Goal: Task Accomplishment & Management: Manage account settings

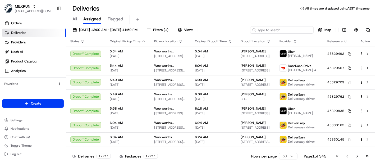
click at [295, 30] on input at bounding box center [281, 29] width 63 height 7
paste input "2b97c6fc-aac0-46fb-b730-644d4f6b7032"
type input "2b97c6fc-aac0-46fb-b730-644d4f6b7032"
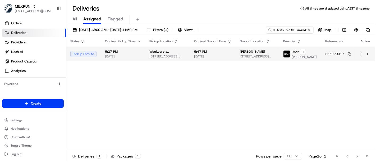
click at [212, 60] on td "5:47 PM [DATE]" at bounding box center [213, 53] width 46 height 15
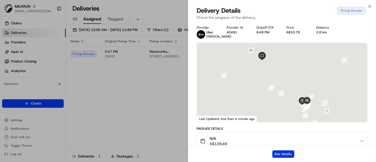
click at [287, 155] on button "See details" at bounding box center [283, 153] width 22 height 7
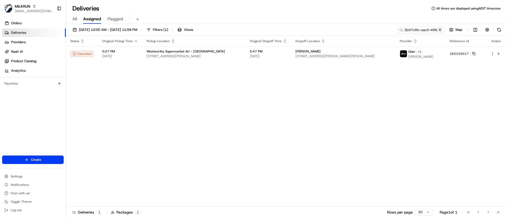
click at [375, 27] on button at bounding box center [439, 29] width 5 height 5
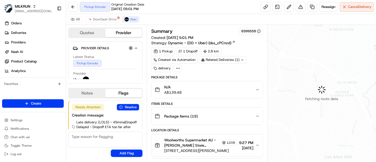
scroll to position [15, 0]
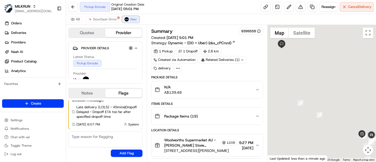
click at [132, 18] on span "Uber" at bounding box center [133, 19] width 7 height 4
click at [103, 20] on span "DoorDash Drive" at bounding box center [105, 19] width 24 height 4
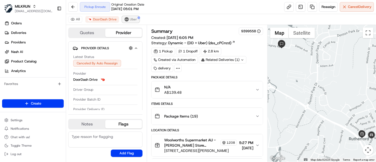
click at [130, 18] on span "Uber" at bounding box center [133, 19] width 7 height 4
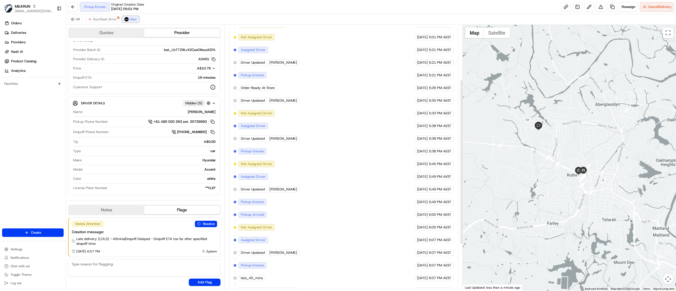
scroll to position [163, 0]
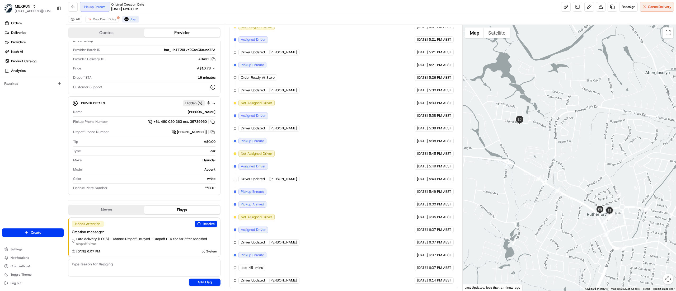
drag, startPoint x: 563, startPoint y: 153, endPoint x: 620, endPoint y: 186, distance: 65.4
click at [375, 161] on div at bounding box center [570, 158] width 214 height 266
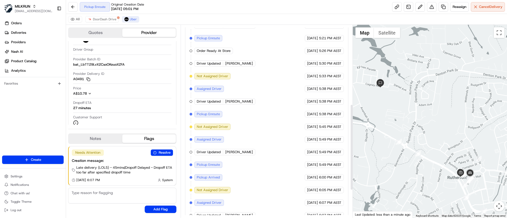
scroll to position [119, 0]
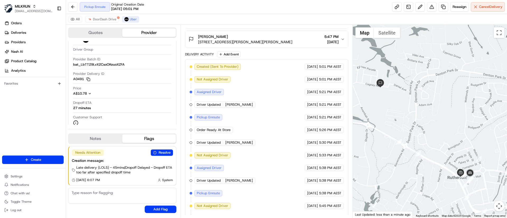
click at [214, 128] on span "Order Ready At Store" at bounding box center [214, 130] width 34 height 5
click at [102, 18] on span "DoorDash Drive" at bounding box center [105, 19] width 24 height 4
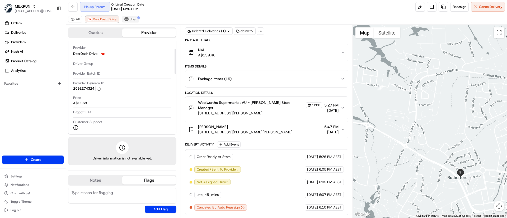
scroll to position [24, 0]
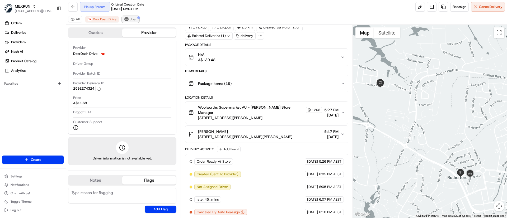
click at [134, 18] on span "Uber" at bounding box center [133, 19] width 7 height 4
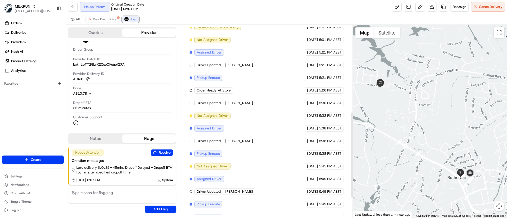
scroll to position [239, 0]
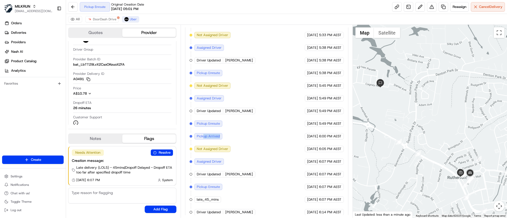
drag, startPoint x: 203, startPoint y: 128, endPoint x: 223, endPoint y: 130, distance: 20.2
click at [223, 130] on div "Created (Sent To Provider) Uber 17/08/2025 5:01 PM AEST Not Assigned Driver Ube…" at bounding box center [267, 79] width 154 height 273
click at [239, 131] on div "Created (Sent To Provider) Uber 17/08/2025 5:01 PM AEST Not Assigned Driver Ube…" at bounding box center [267, 79] width 154 height 273
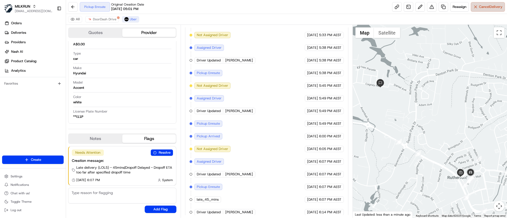
click at [375, 10] on button "Cancel Delivery" at bounding box center [488, 7] width 34 height 10
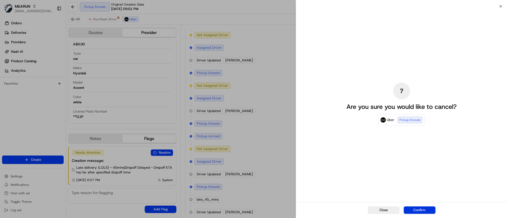
click at [375, 161] on button "Confirm" at bounding box center [420, 210] width 32 height 7
